Goal: Transaction & Acquisition: Purchase product/service

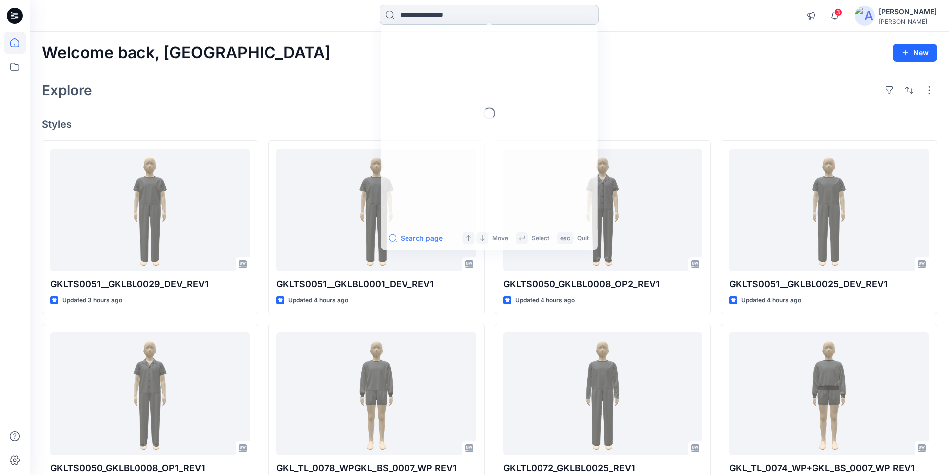
click at [450, 16] on input at bounding box center [489, 15] width 219 height 20
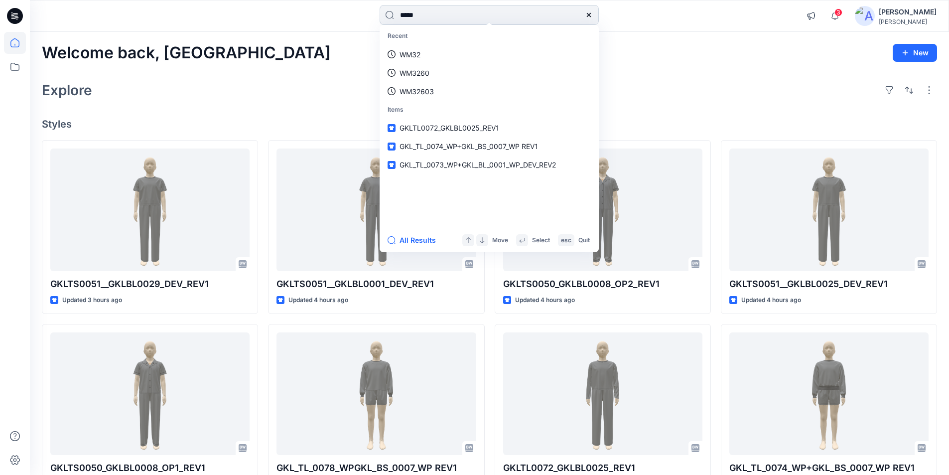
type input "*****"
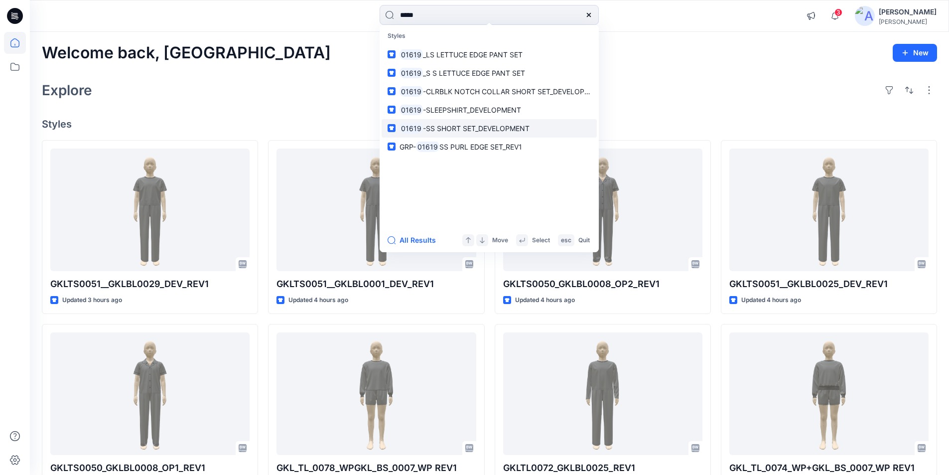
click at [469, 128] on span "-SS SHORT SET_DEVELOPMENT" at bounding box center [476, 128] width 107 height 8
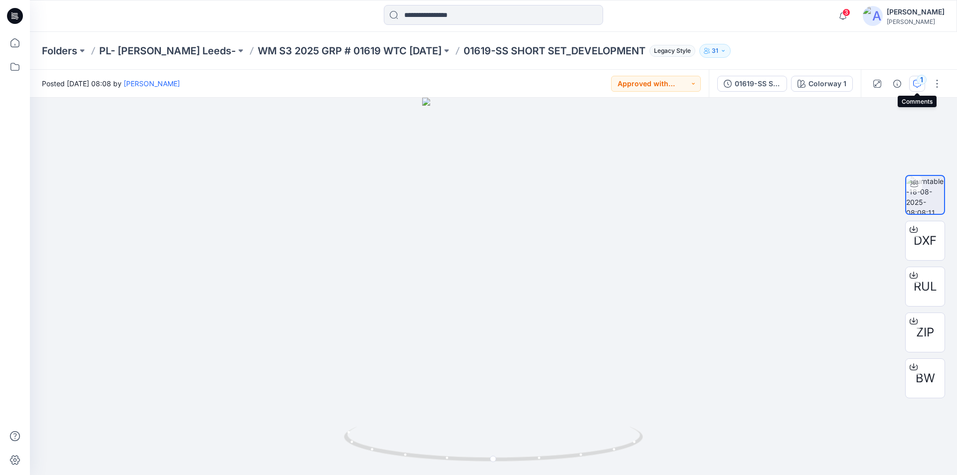
click at [469, 83] on icon "button" at bounding box center [917, 84] width 8 height 8
